Goal: Task Accomplishment & Management: Manage account settings

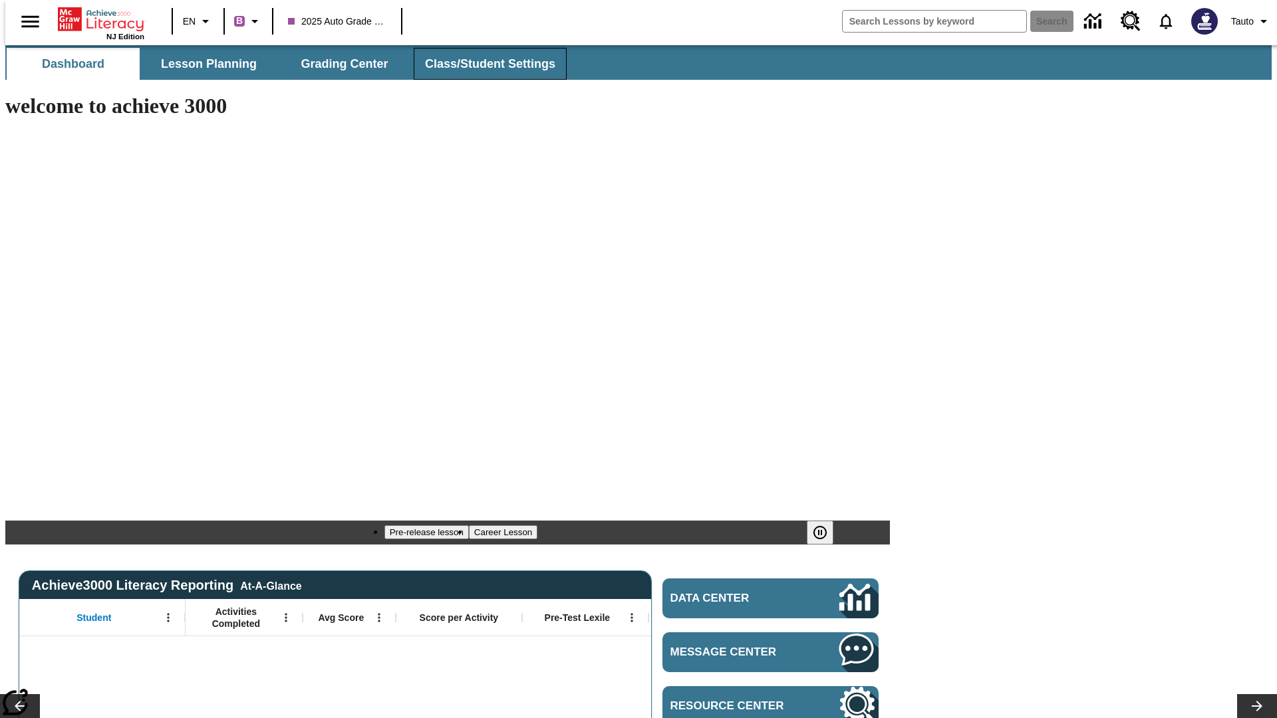
click at [483, 64] on span "Class/Student Settings" at bounding box center [490, 64] width 130 height 15
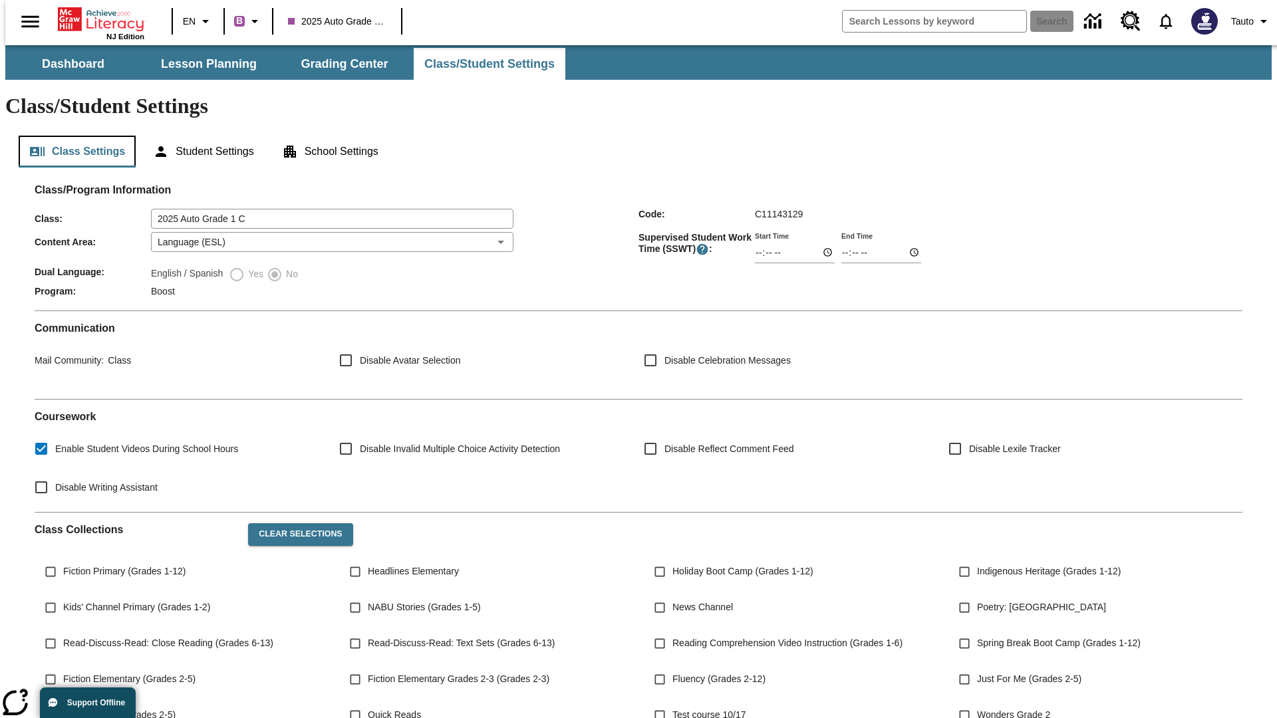
click at [72, 136] on button "Class Settings" at bounding box center [77, 152] width 117 height 32
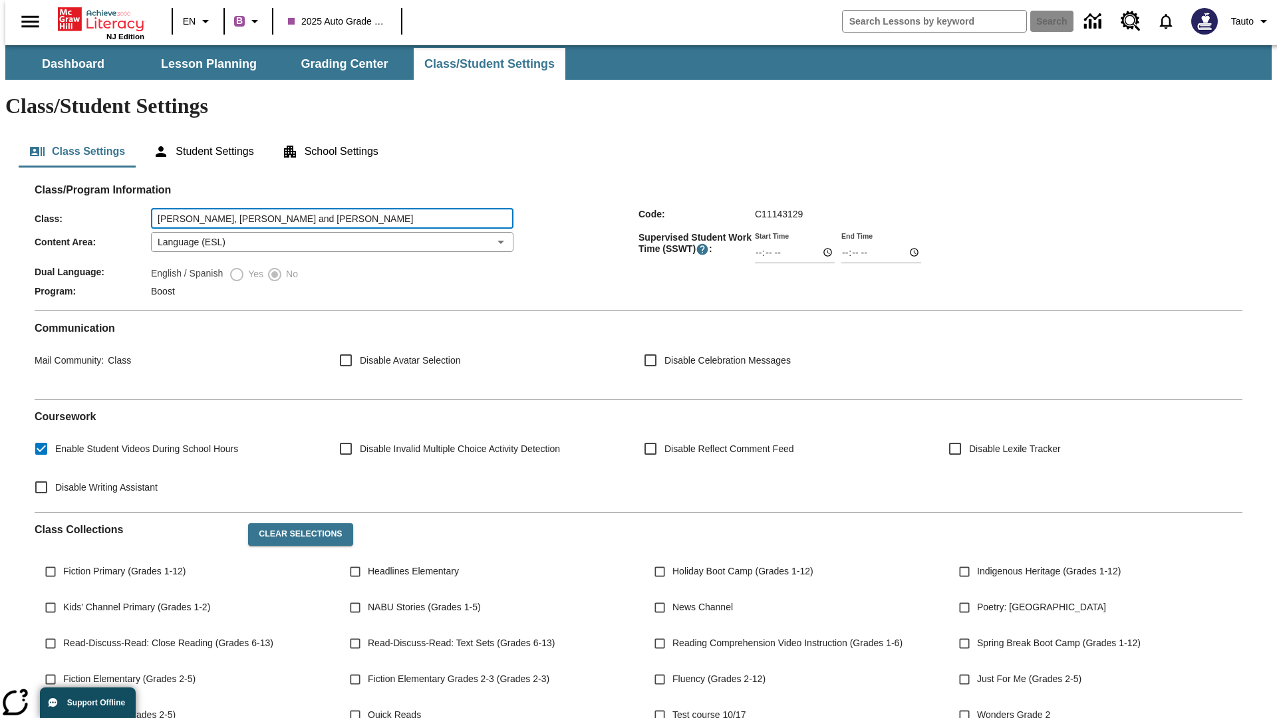
type input "Kertzmann, Brakus and Kirlin"
type input "06:00"
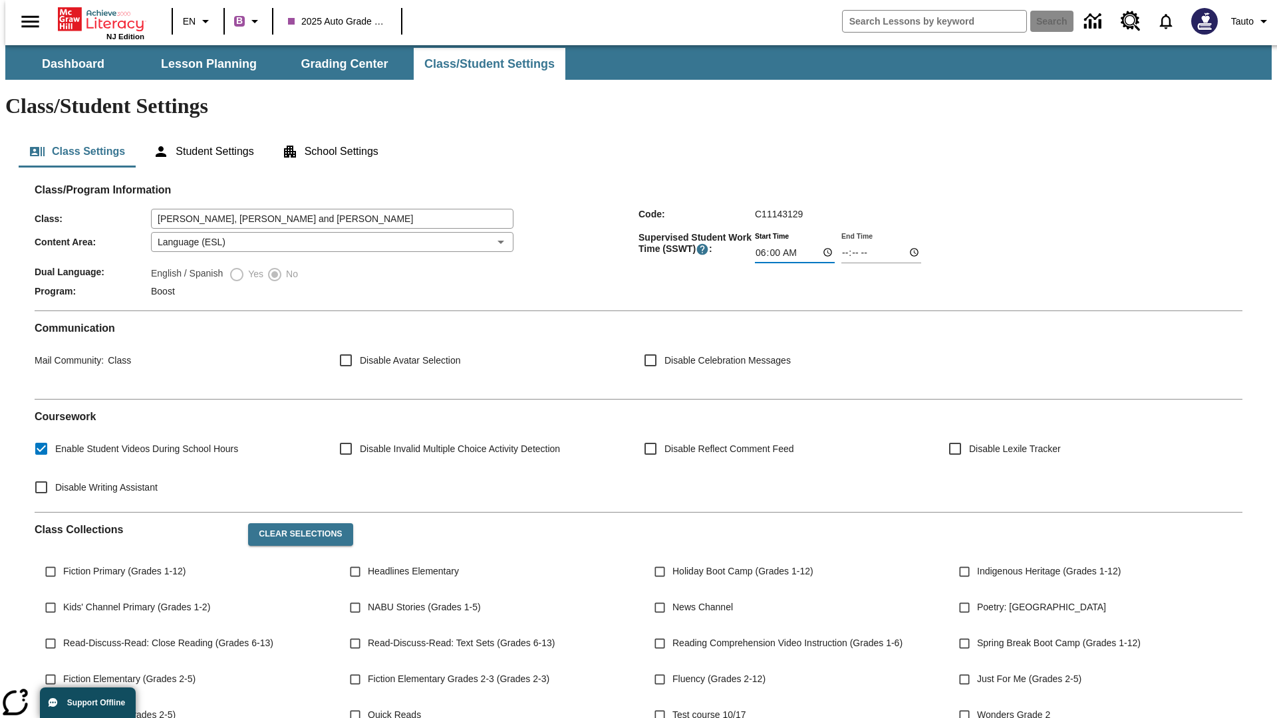
type input "06:01"
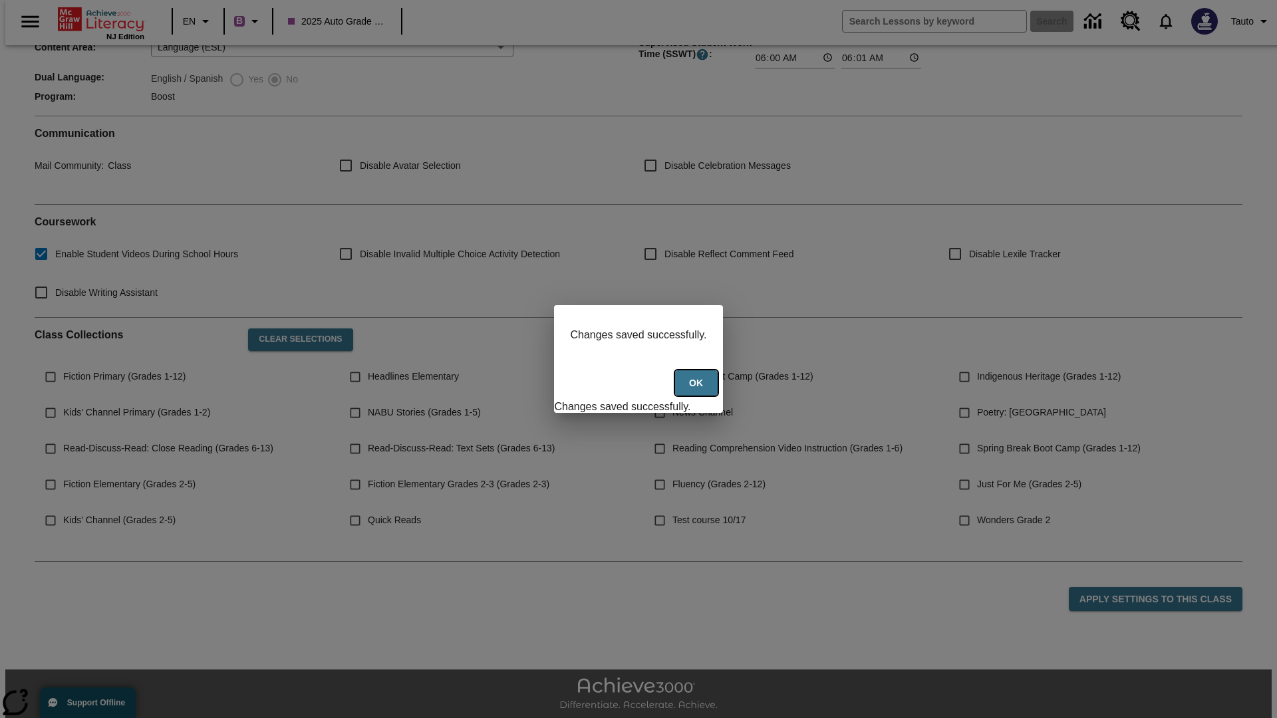
click at [698, 390] on button "Ok" at bounding box center [696, 384] width 43 height 26
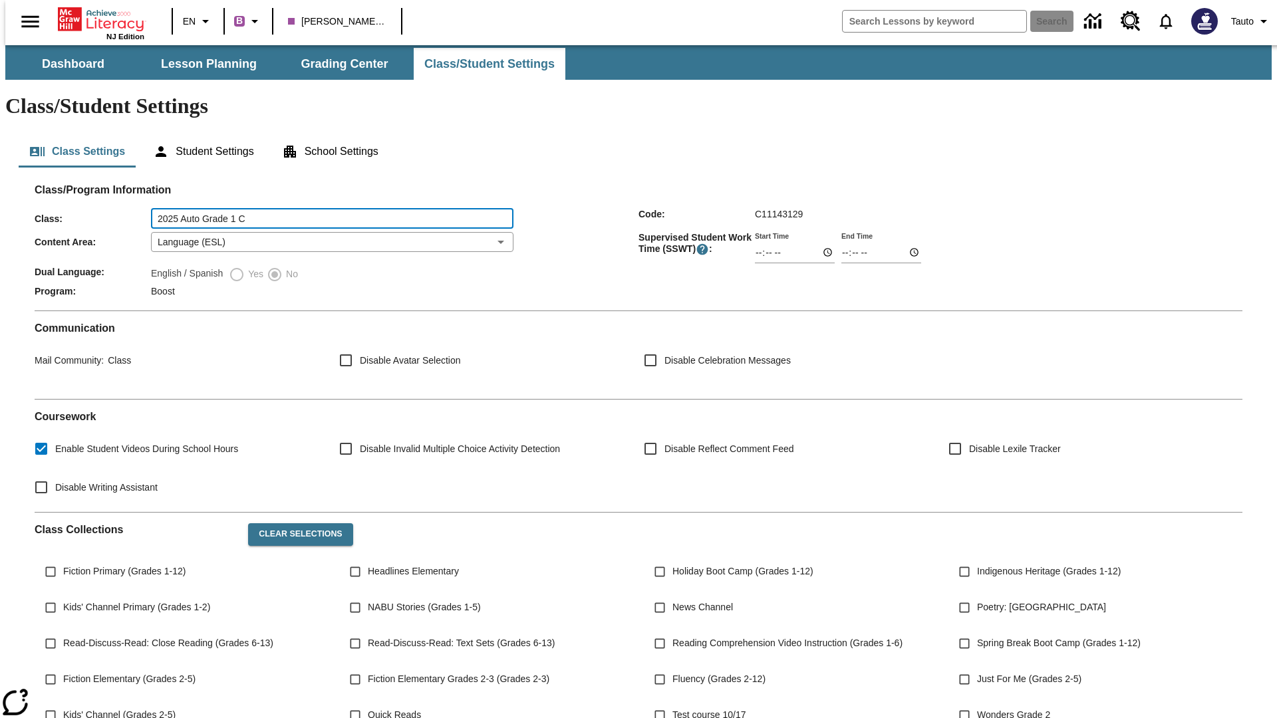
type input "2025 Auto Grade 1 C"
type input "06:00"
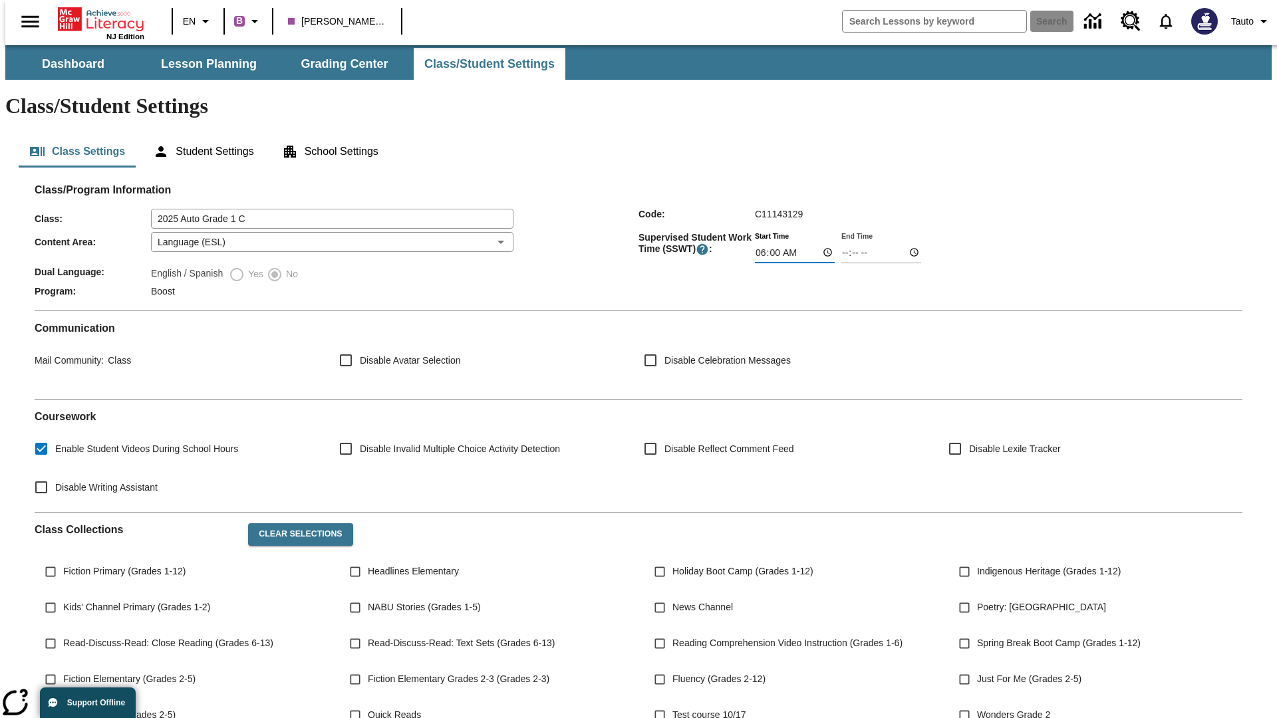
type input "06:01"
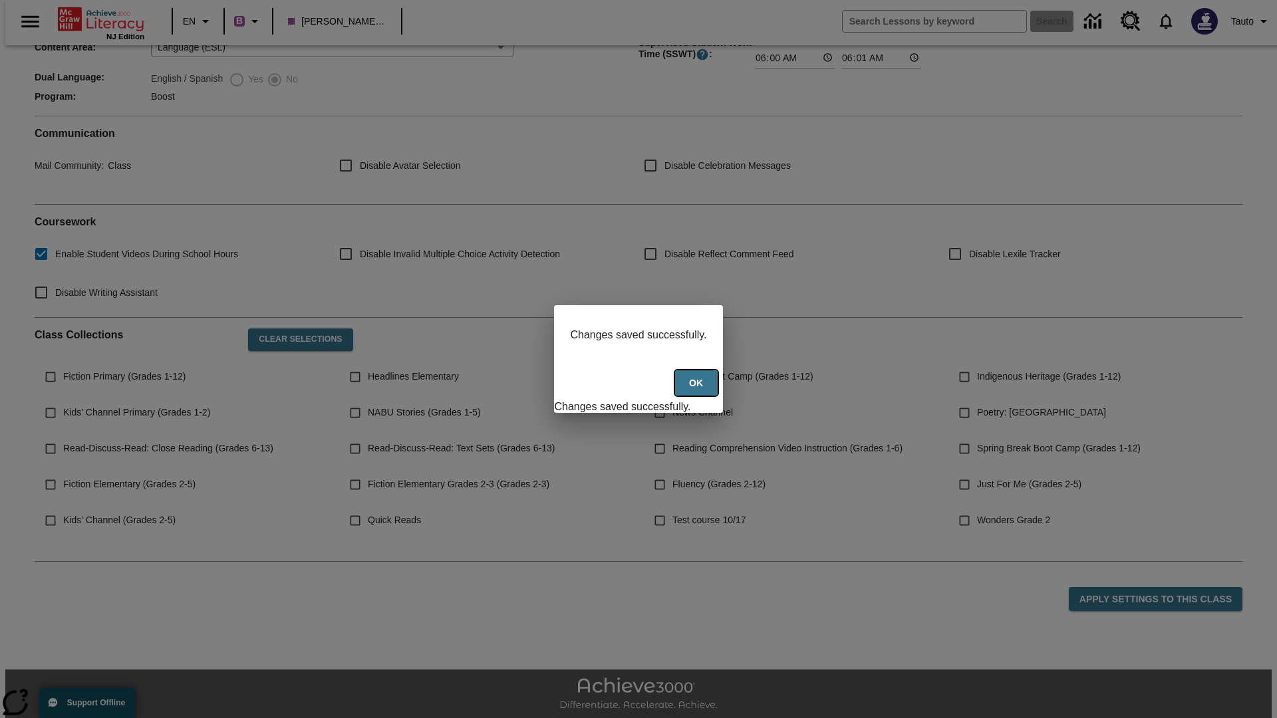
click at [698, 390] on button "Ok" at bounding box center [696, 384] width 43 height 26
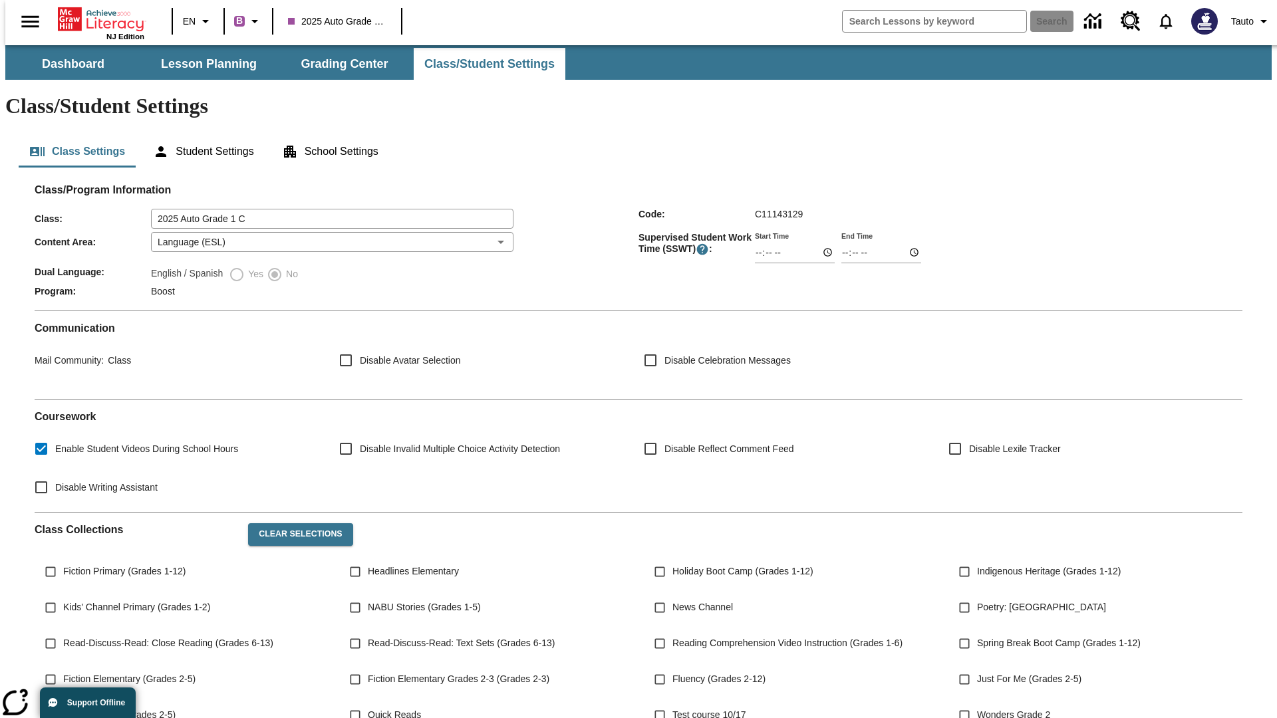
scroll to position [193, 0]
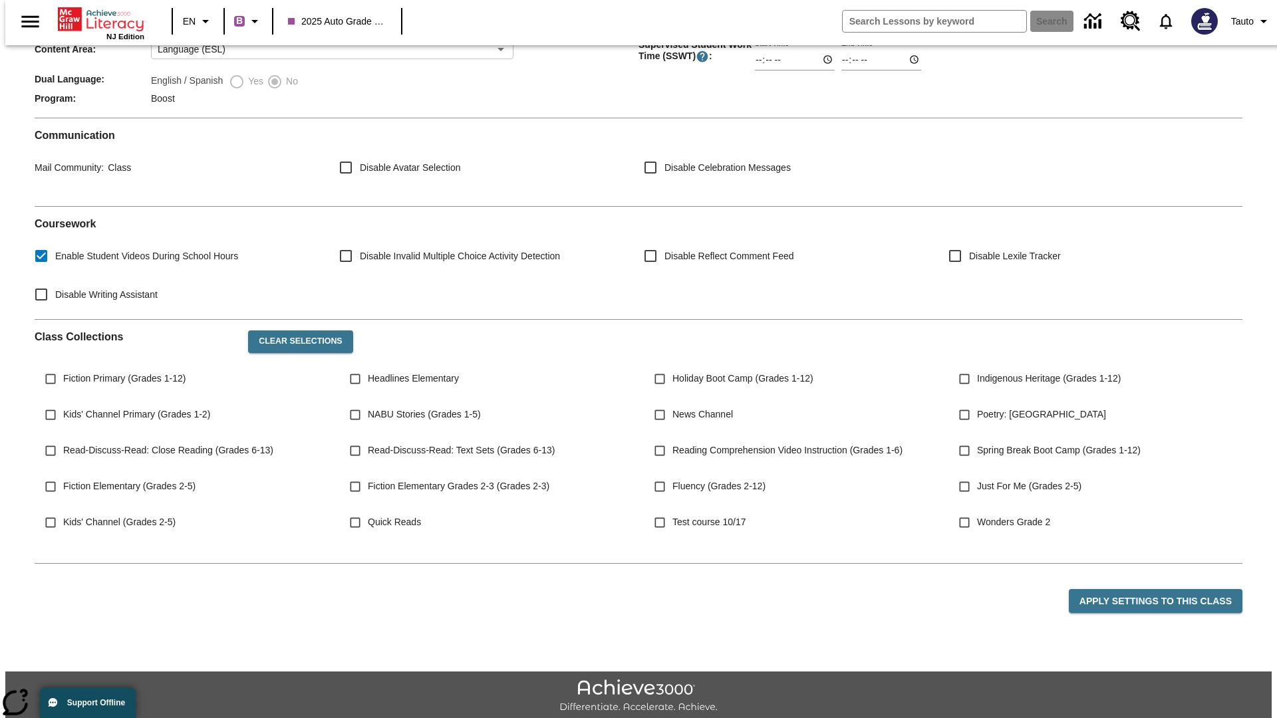
click at [328, 203] on body "Skip to main content NJ Edition EN B 2025 Auto Grade 1 C Search Tauto Dashboard…" at bounding box center [638, 304] width 1267 height 905
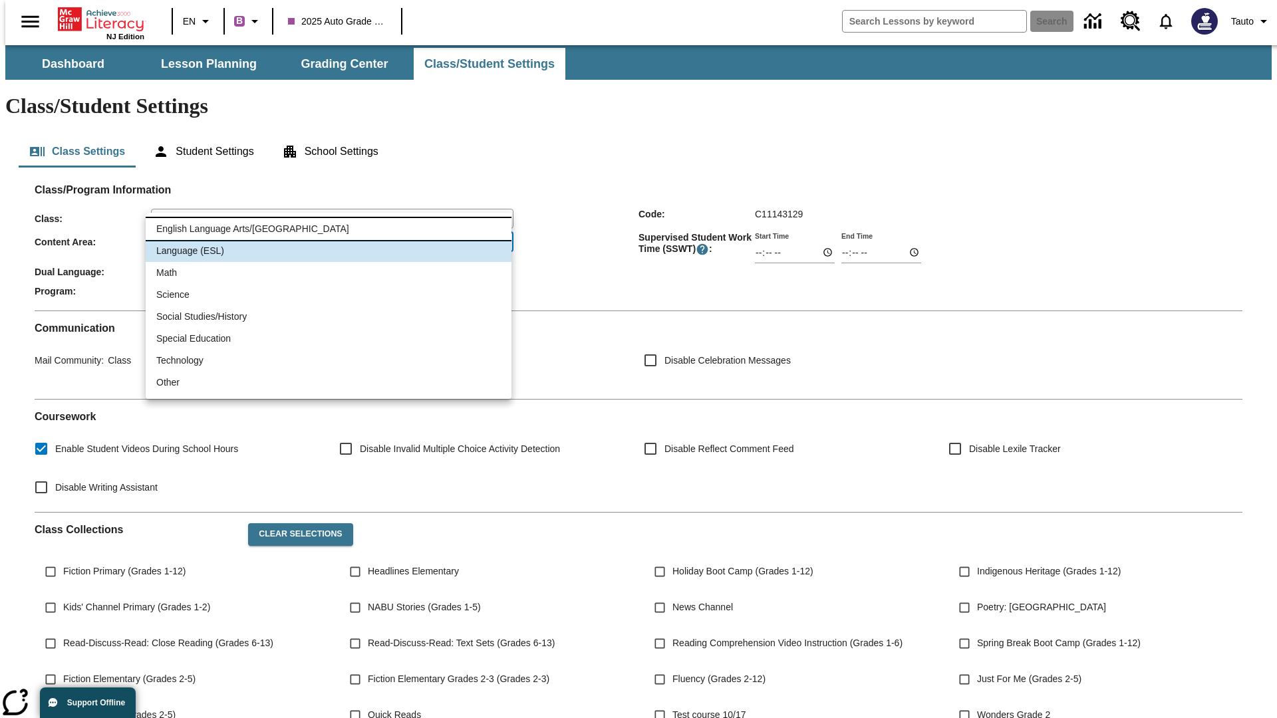
click at [329, 229] on li "English Language Arts/[GEOGRAPHIC_DATA]" at bounding box center [329, 229] width 366 height 22
type input "1"
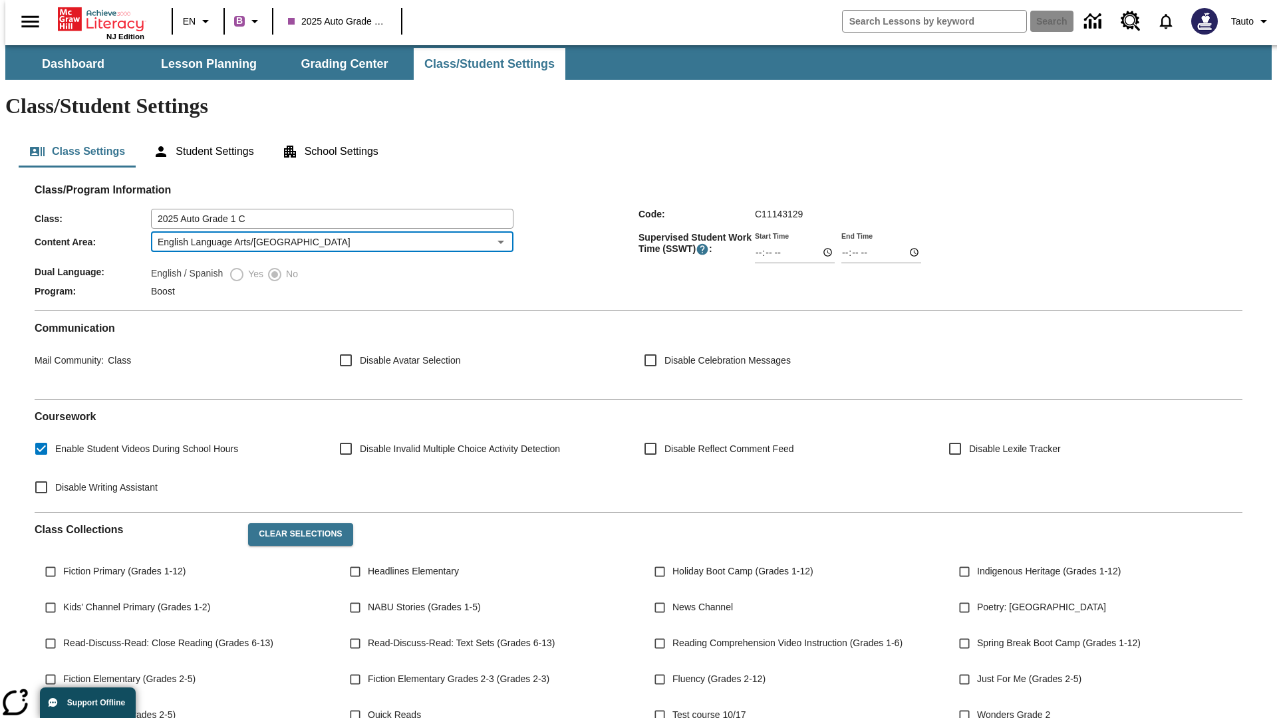
scroll to position [195, 0]
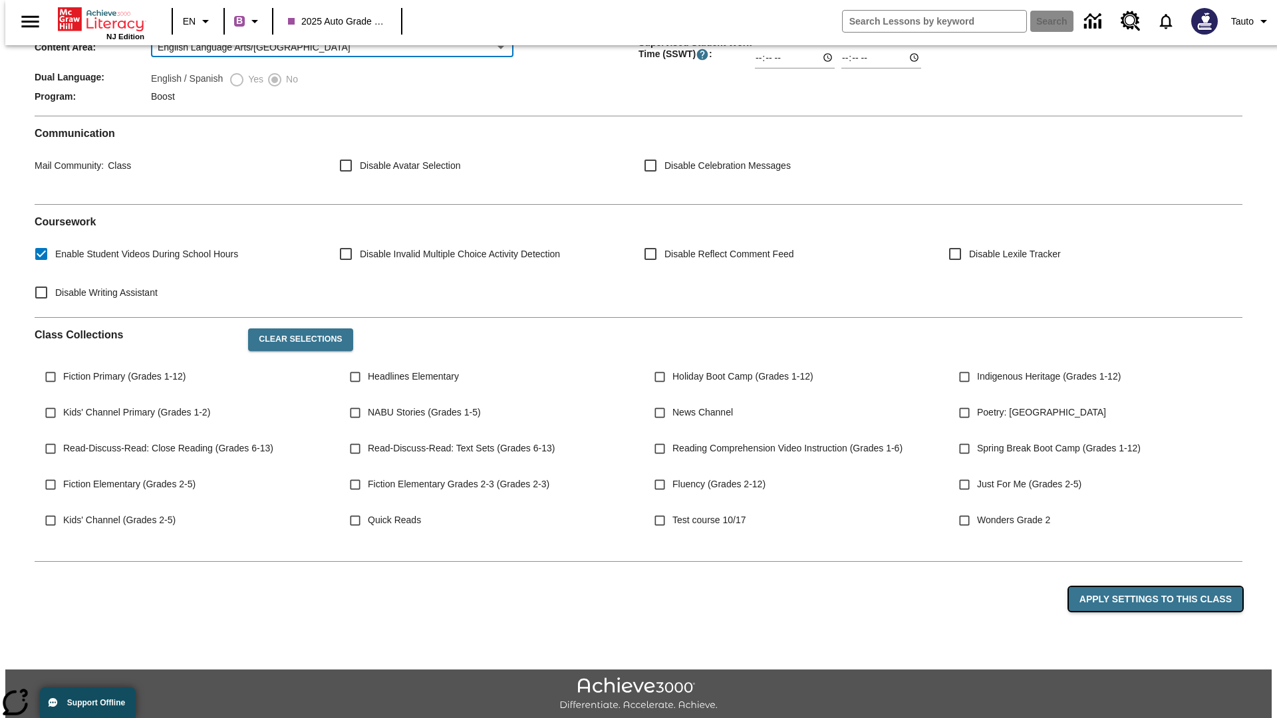
click at [1163, 587] on button "Apply Settings to this Class" at bounding box center [1156, 599] width 174 height 25
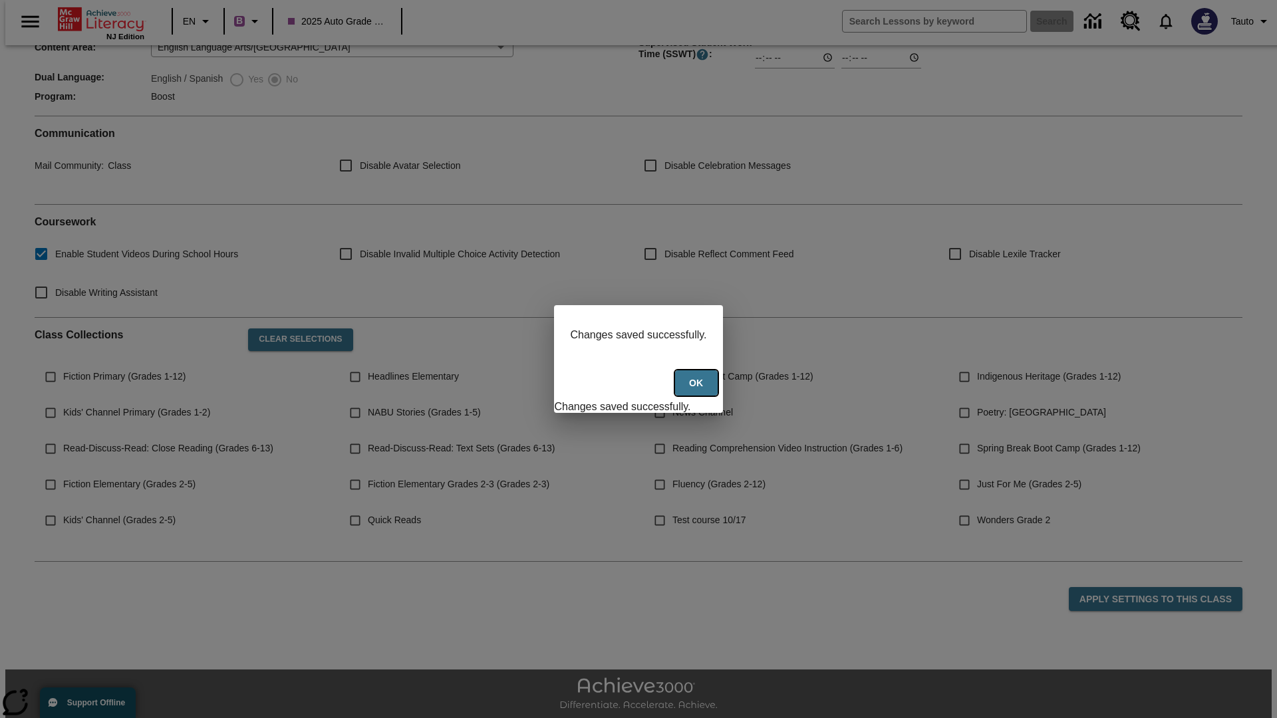
click at [698, 390] on button "Ok" at bounding box center [696, 384] width 43 height 26
